Goal: Task Accomplishment & Management: Use online tool/utility

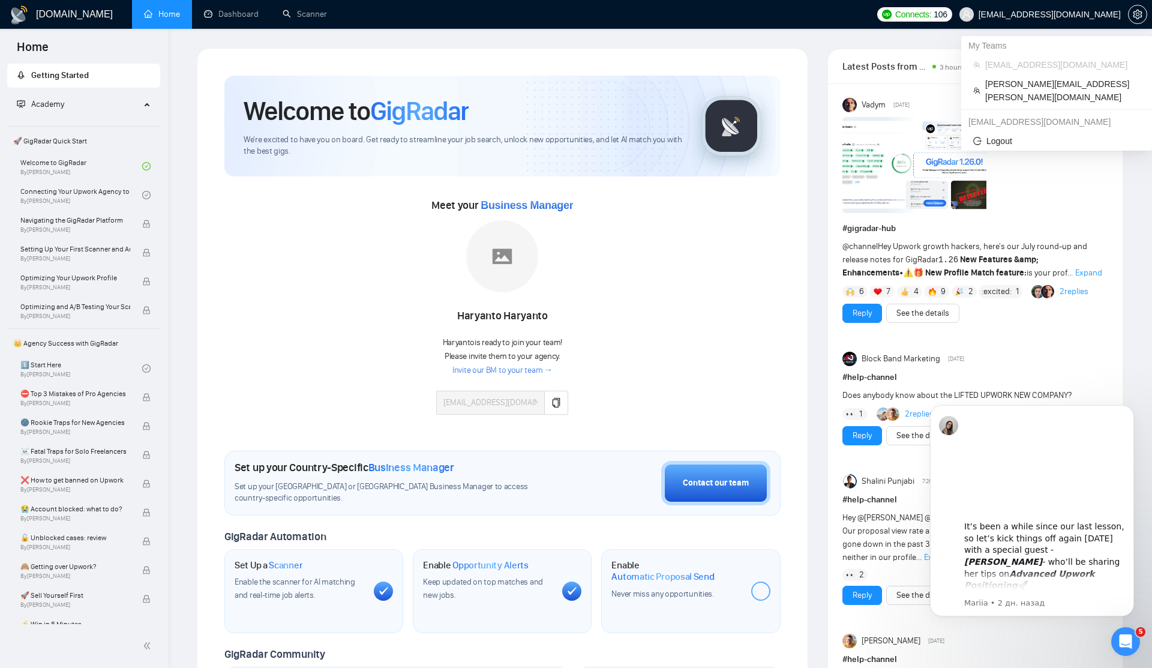
click at [1002, 14] on span "[EMAIL_ADDRESS][DOMAIN_NAME]" at bounding box center [1049, 14] width 142 height 0
click at [990, 77] on span "[PERSON_NAME][EMAIL_ADDRESS][PERSON_NAME][DOMAIN_NAME]" at bounding box center [1062, 90] width 155 height 26
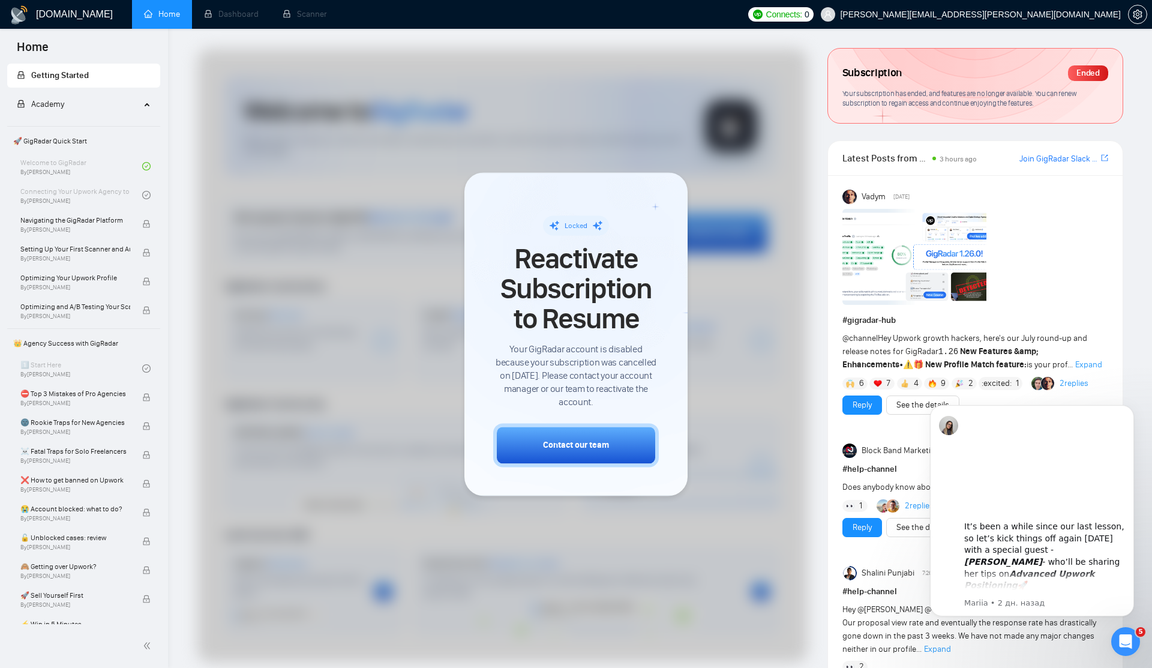
click at [1008, 68] on div "Subscription Ended" at bounding box center [975, 73] width 266 height 20
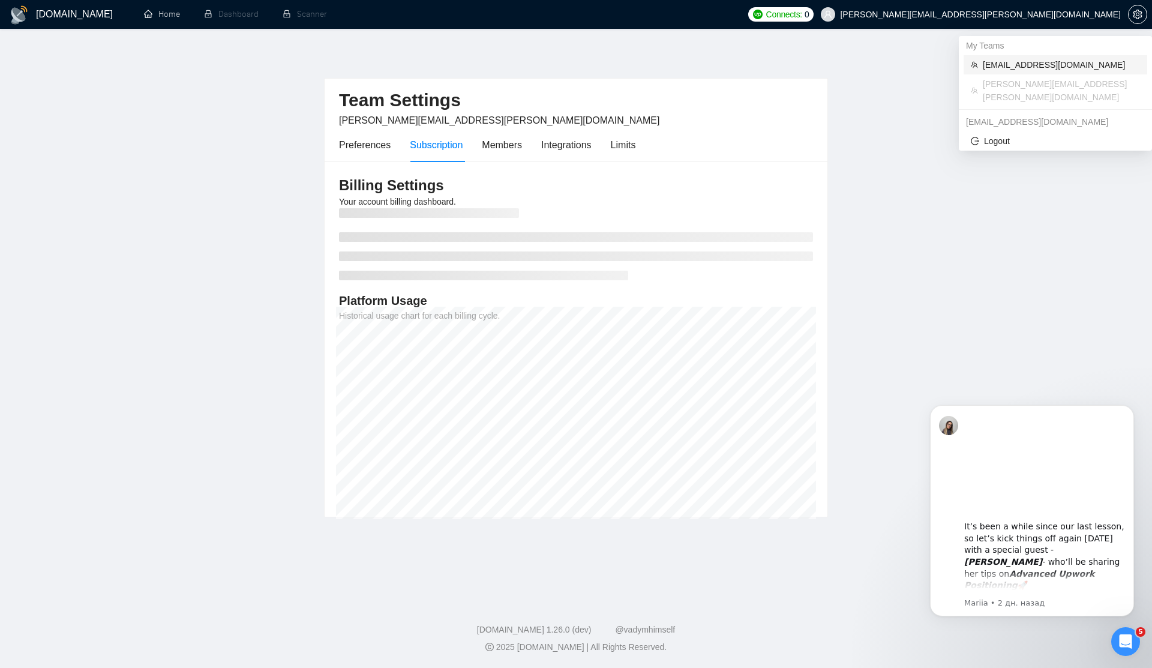
click at [1010, 64] on span "[EMAIL_ADDRESS][DOMAIN_NAME]" at bounding box center [1061, 64] width 157 height 13
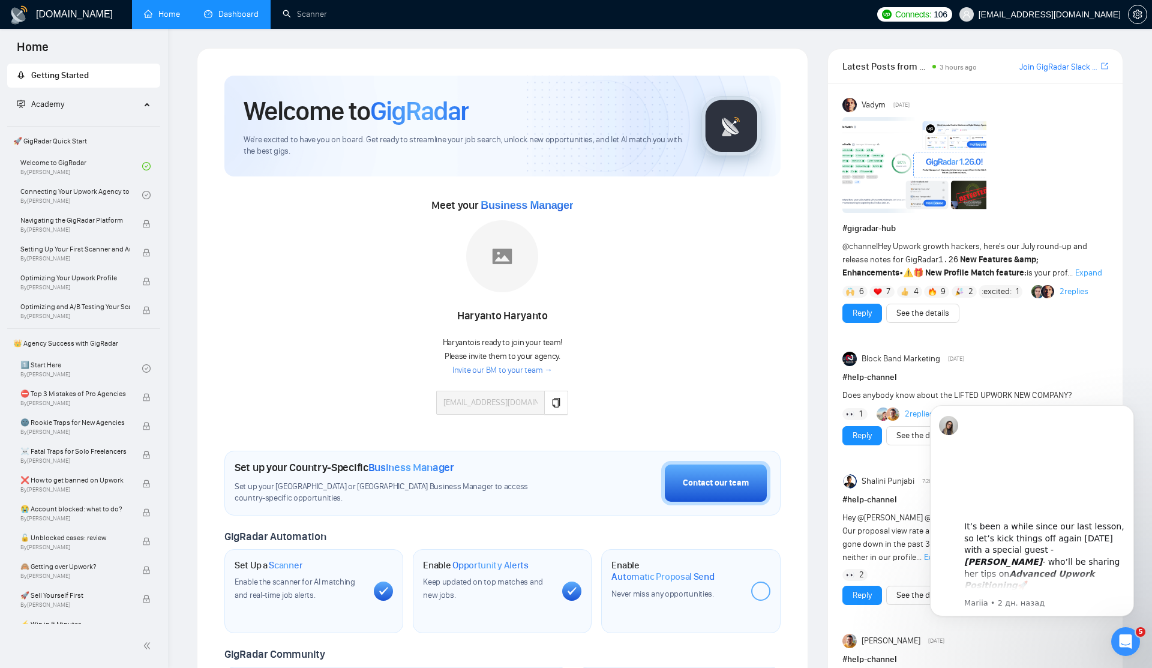
click at [248, 17] on link "Dashboard" at bounding box center [231, 14] width 55 height 10
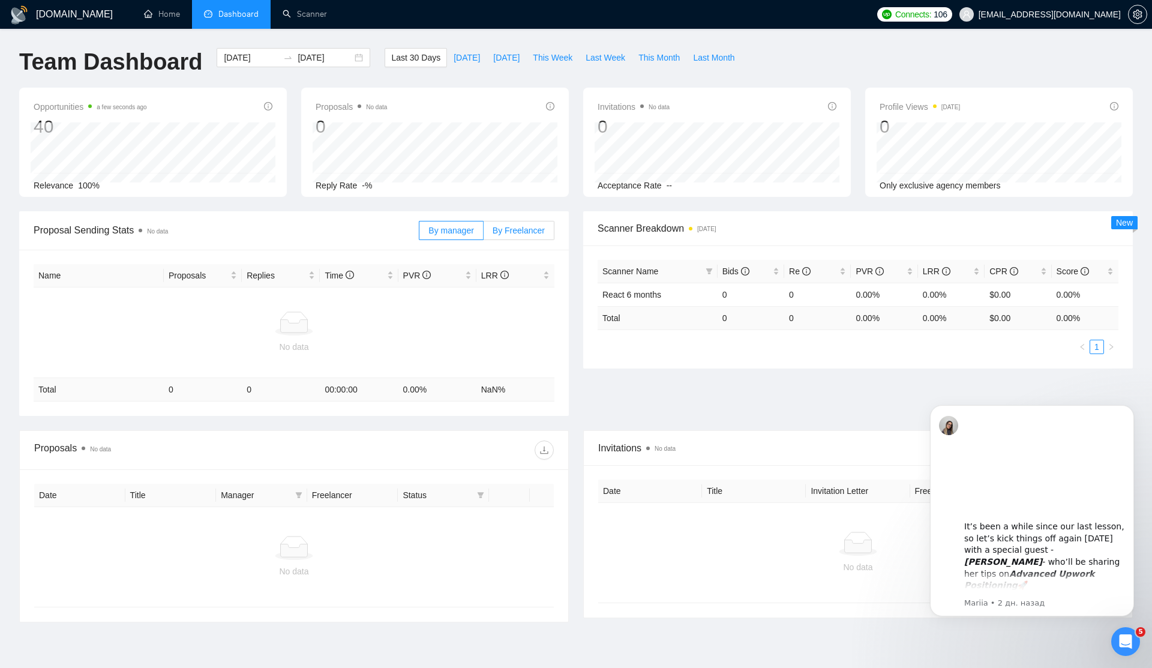
click at [503, 229] on span "By Freelancer" at bounding box center [518, 231] width 52 height 10
click at [483, 233] on input "By Freelancer" at bounding box center [483, 233] width 0 height 0
click at [320, 17] on link "Scanner" at bounding box center [305, 14] width 44 height 10
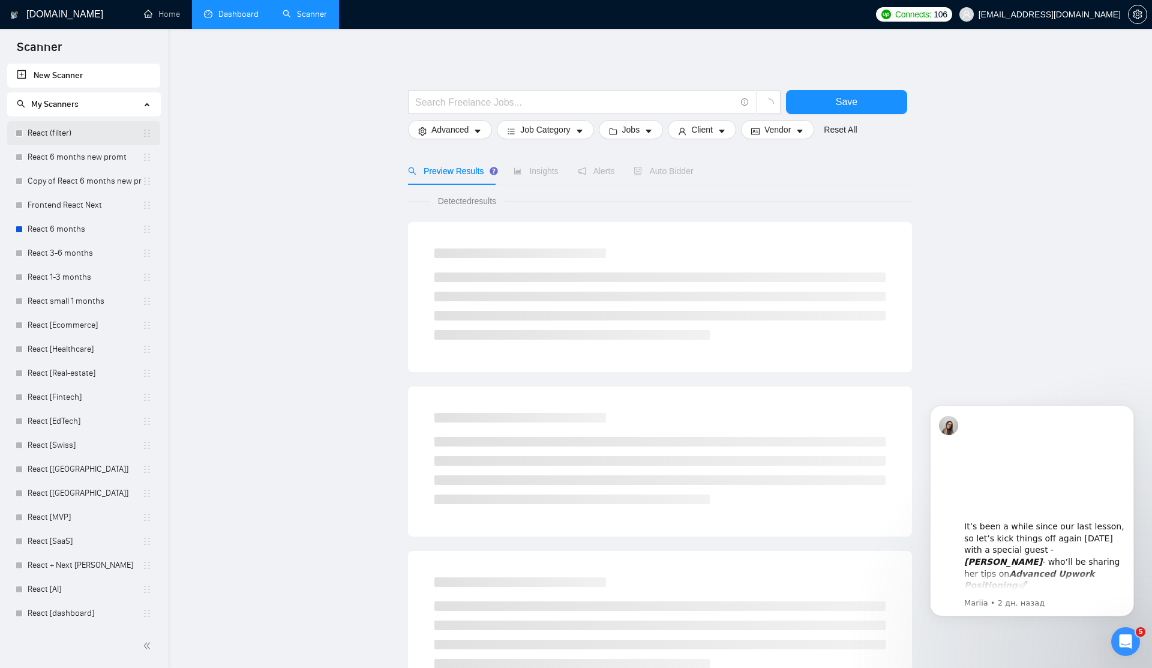
click at [79, 141] on link "React (filter)" at bounding box center [85, 133] width 115 height 24
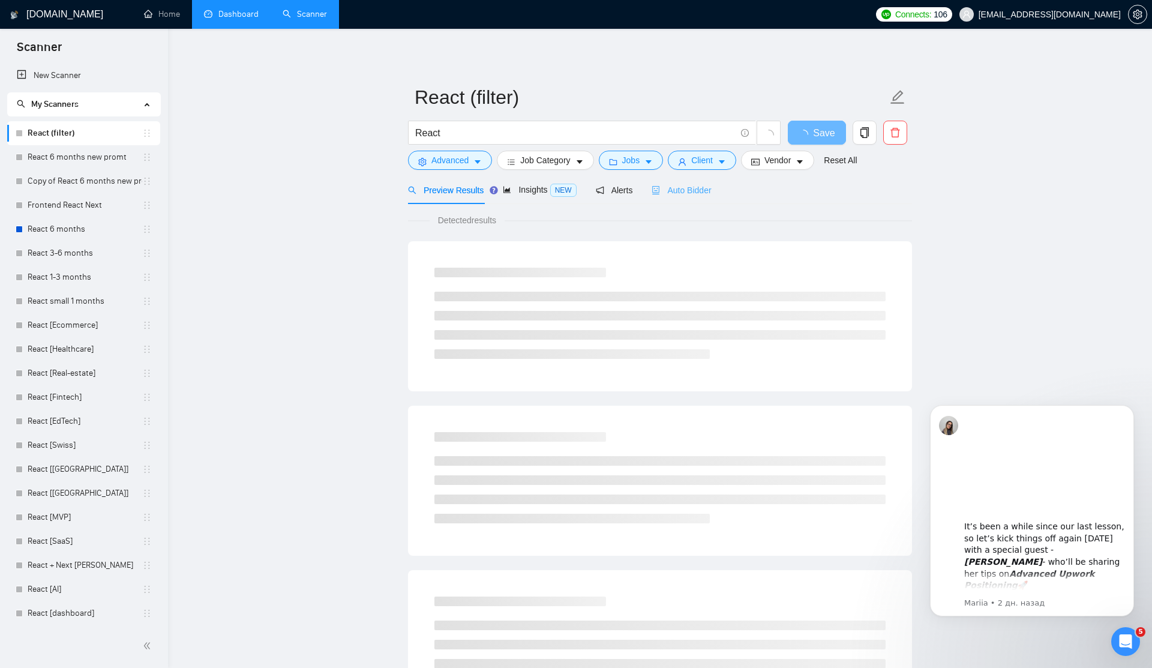
click at [680, 197] on div "Auto Bidder" at bounding box center [680, 190] width 59 height 28
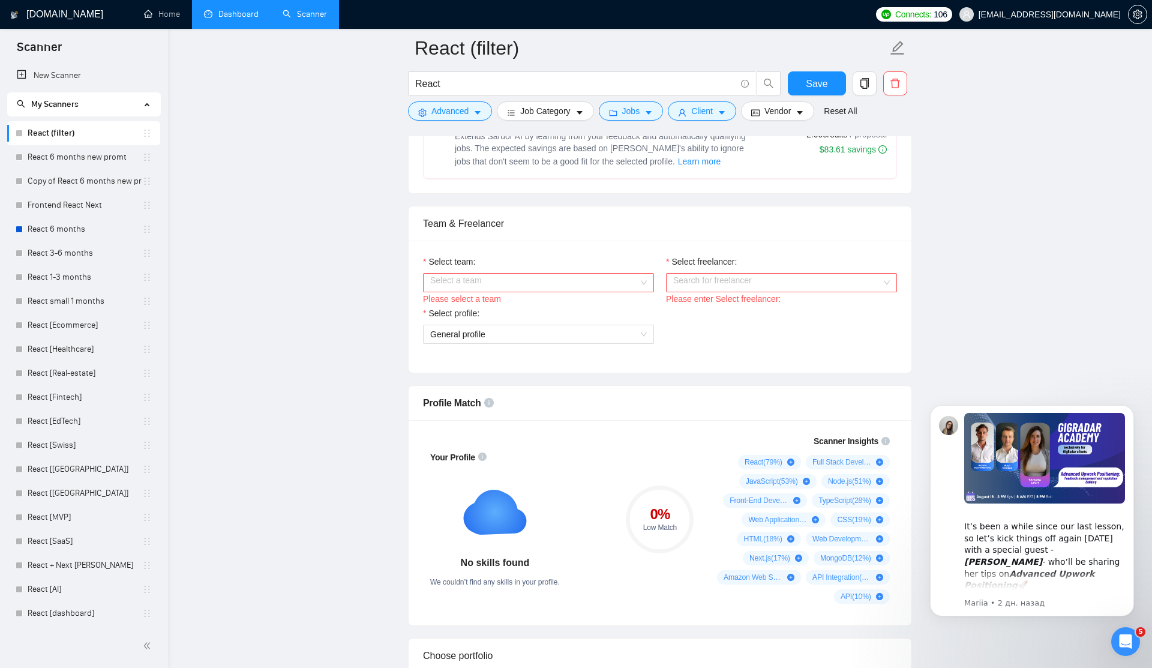
scroll to position [582, 0]
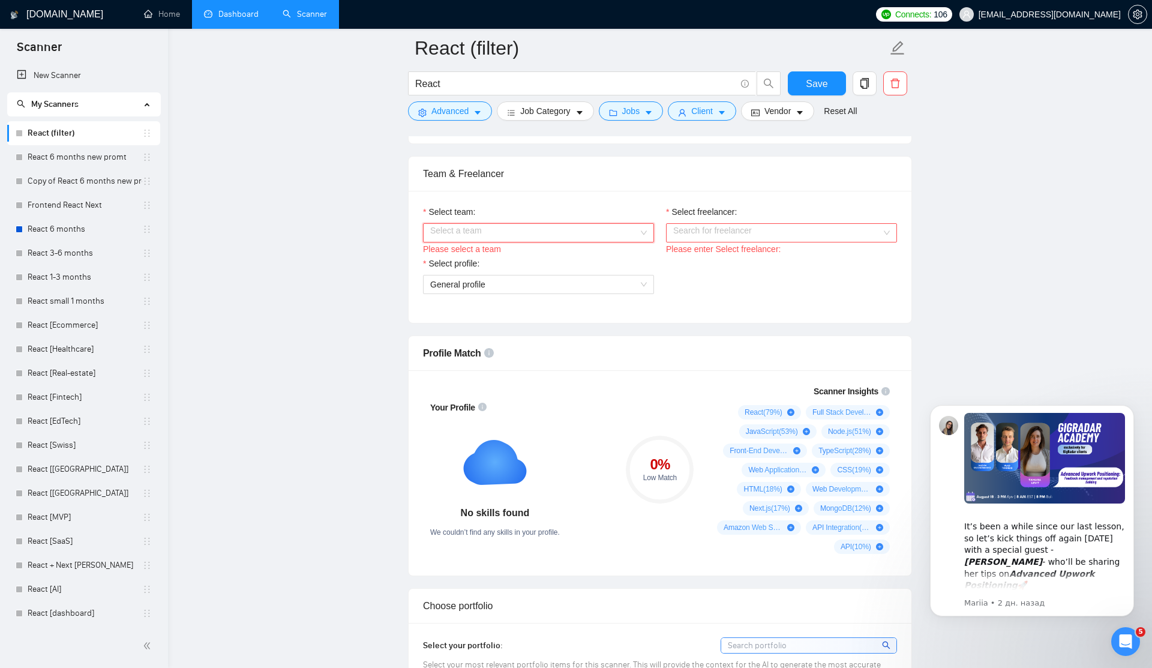
click at [612, 230] on input "Select team:" at bounding box center [534, 233] width 208 height 18
click at [593, 258] on div "CreativeIT" at bounding box center [538, 256] width 217 height 13
click at [720, 235] on input "Select freelancer:" at bounding box center [777, 233] width 208 height 18
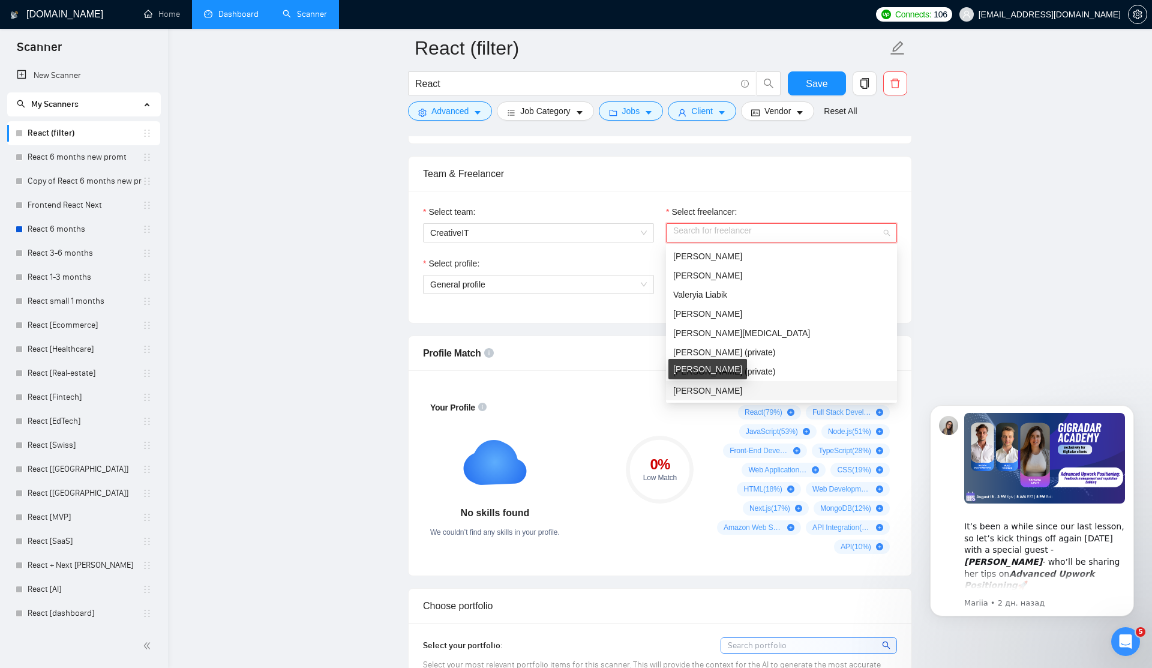
click at [701, 392] on span "[PERSON_NAME]" at bounding box center [707, 391] width 69 height 10
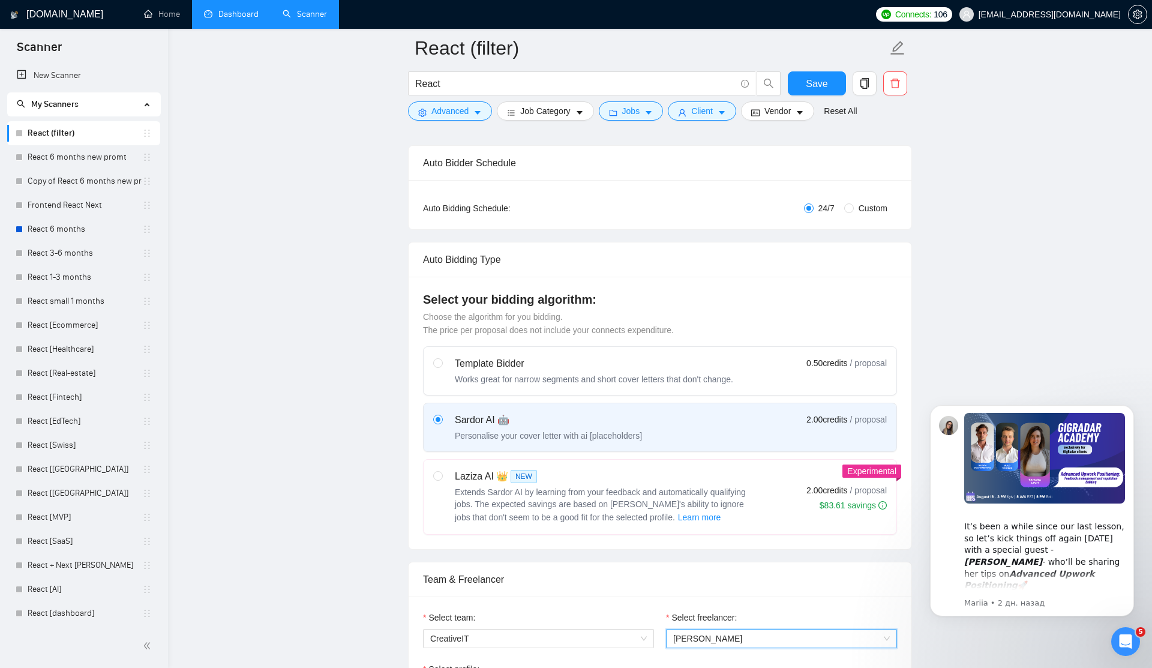
scroll to position [0, 0]
